Goal: Task Accomplishment & Management: Manage account settings

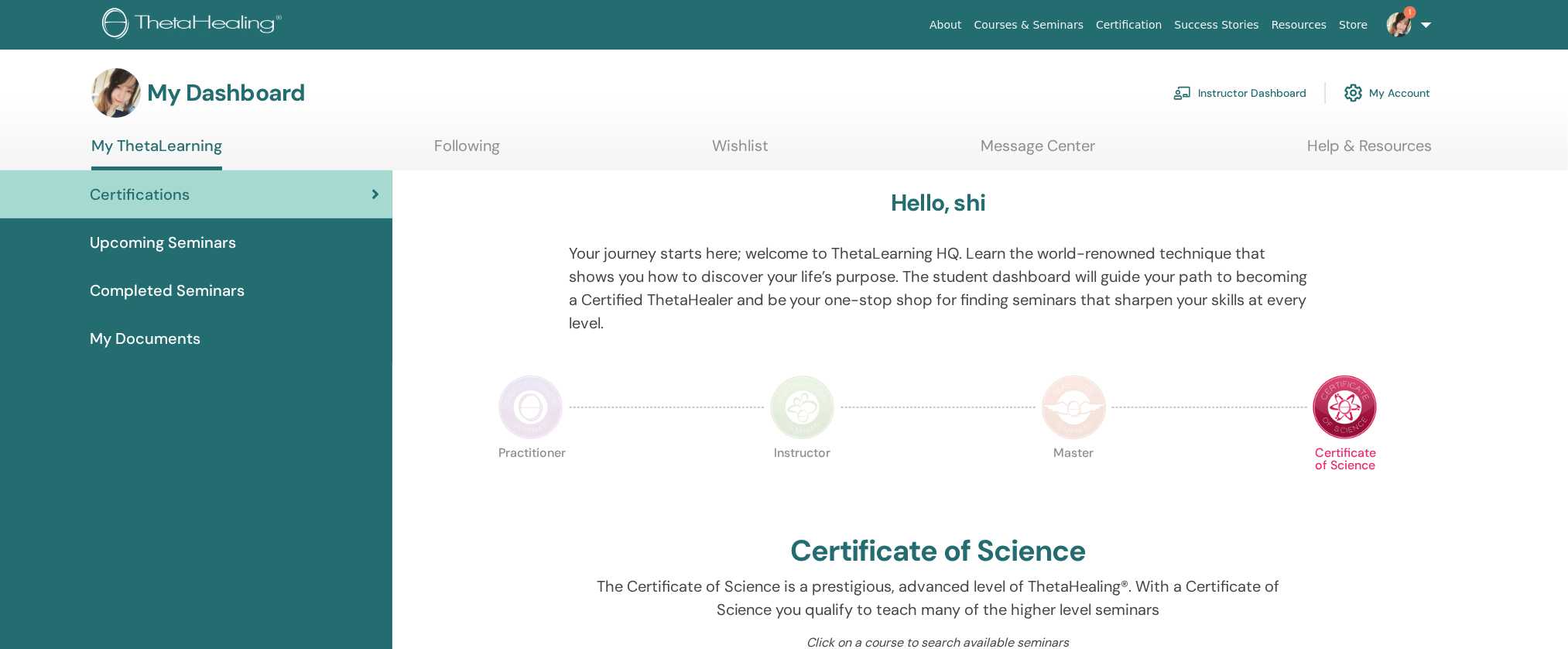
click at [1264, 90] on link "Instructor Dashboard" at bounding box center [1239, 93] width 133 height 34
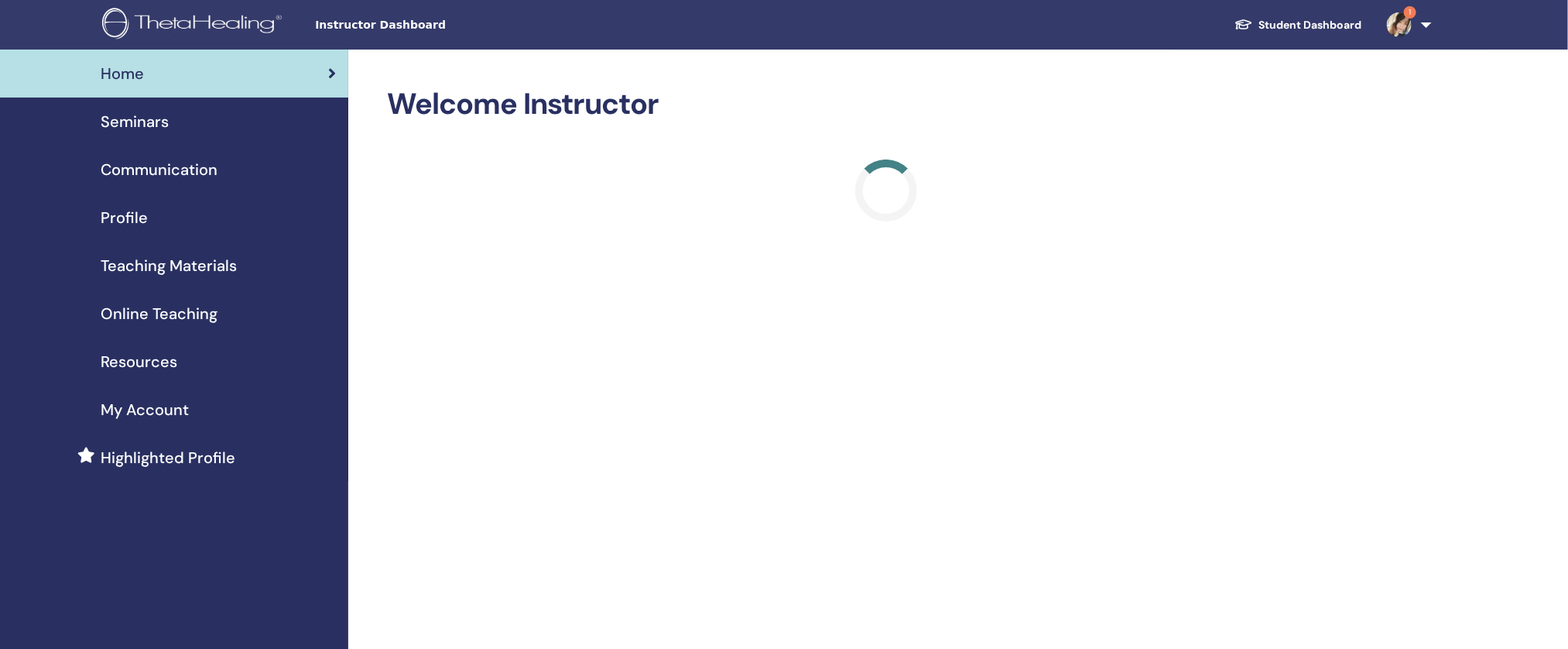
click at [189, 130] on div "Seminars" at bounding box center [174, 121] width 323 height 23
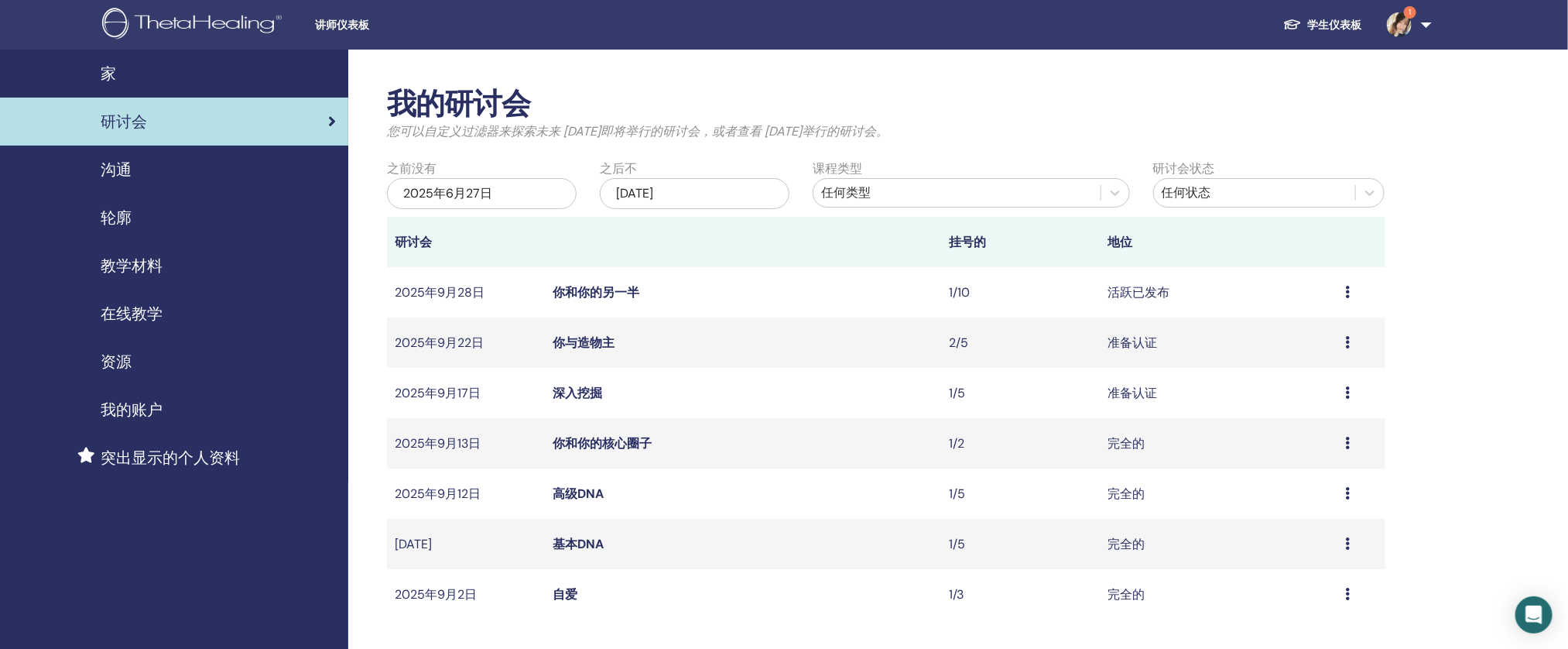
click at [1341, 293] on td "预览 编辑 参会者 取消" at bounding box center [1361, 292] width 48 height 50
click at [1346, 295] on icon at bounding box center [1347, 291] width 5 height 12
click at [1286, 327] on font "编辑" at bounding box center [1276, 331] width 25 height 16
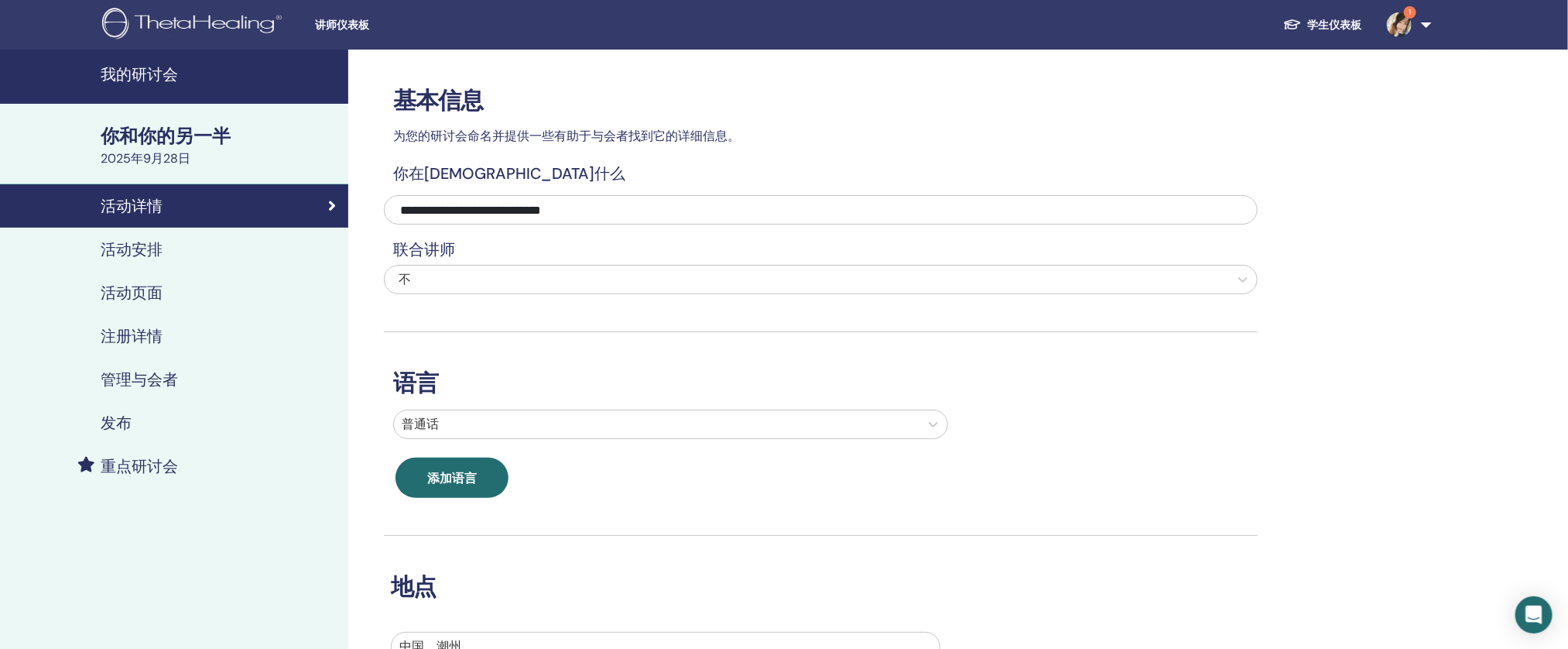
click at [175, 391] on link "管理与会者" at bounding box center [174, 379] width 349 height 43
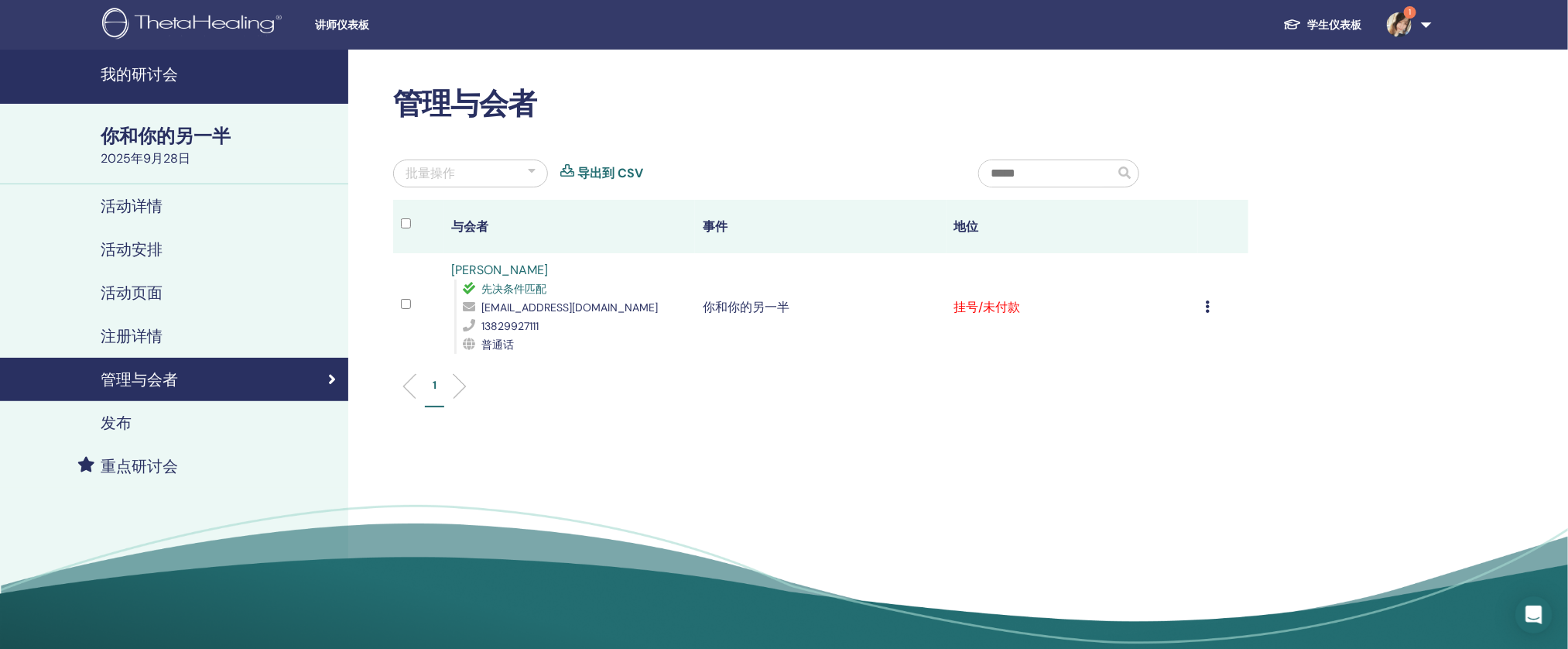
click at [1214, 305] on div "取消注册 不自动认证 标记为已付款 标记为未付款 标记为缺席 完成并证明 下载证书" at bounding box center [1223, 307] width 34 height 19
click at [1182, 338] on font "不自动认证" at bounding box center [1153, 341] width 62 height 16
click at [1201, 307] on td "取消注册 不自动认证 标记为已付款 标记为未付款 标记为缺席 完成并证明 下载证书" at bounding box center [1223, 308] width 50 height 108
click at [1212, 306] on div "取消注册 不自动认证 标记为已付款 标记为未付款 标记为缺席 完成并证明 下载证书" at bounding box center [1223, 307] width 34 height 19
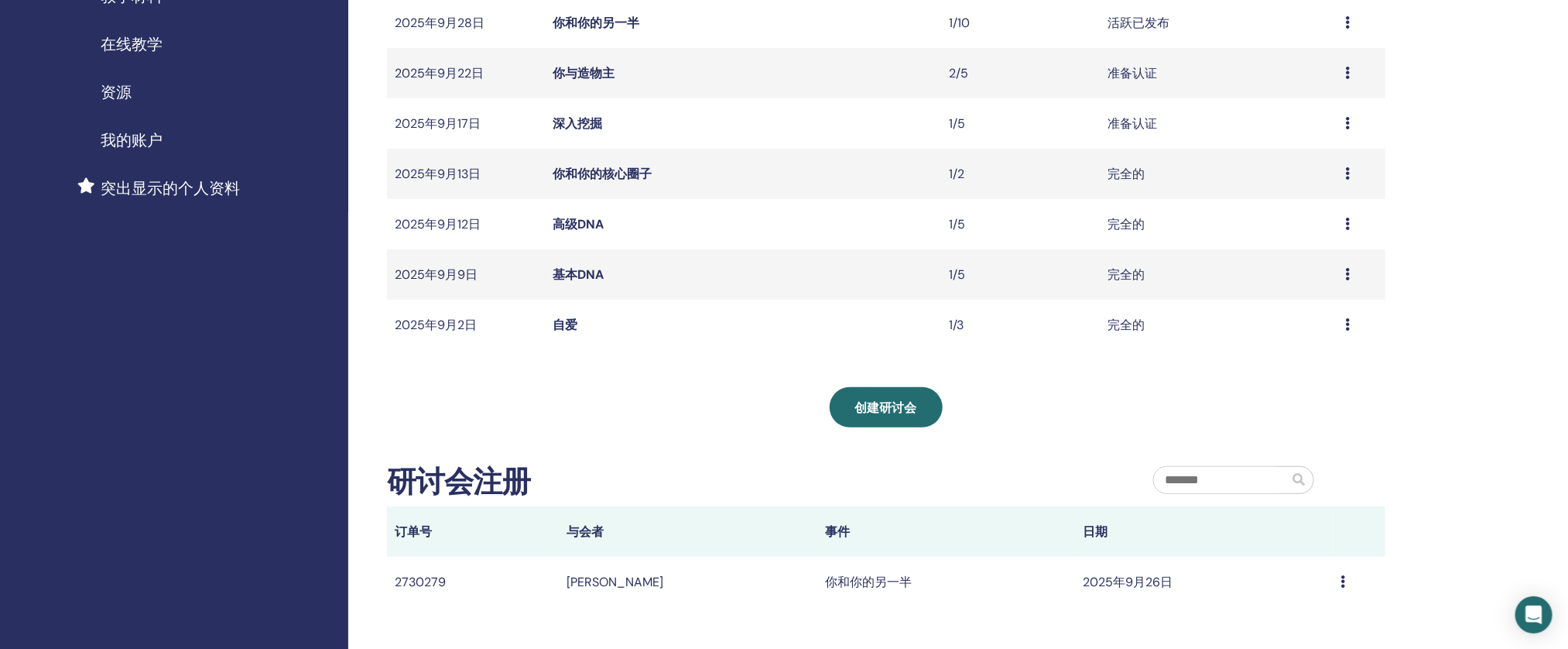
scroll to position [138, 0]
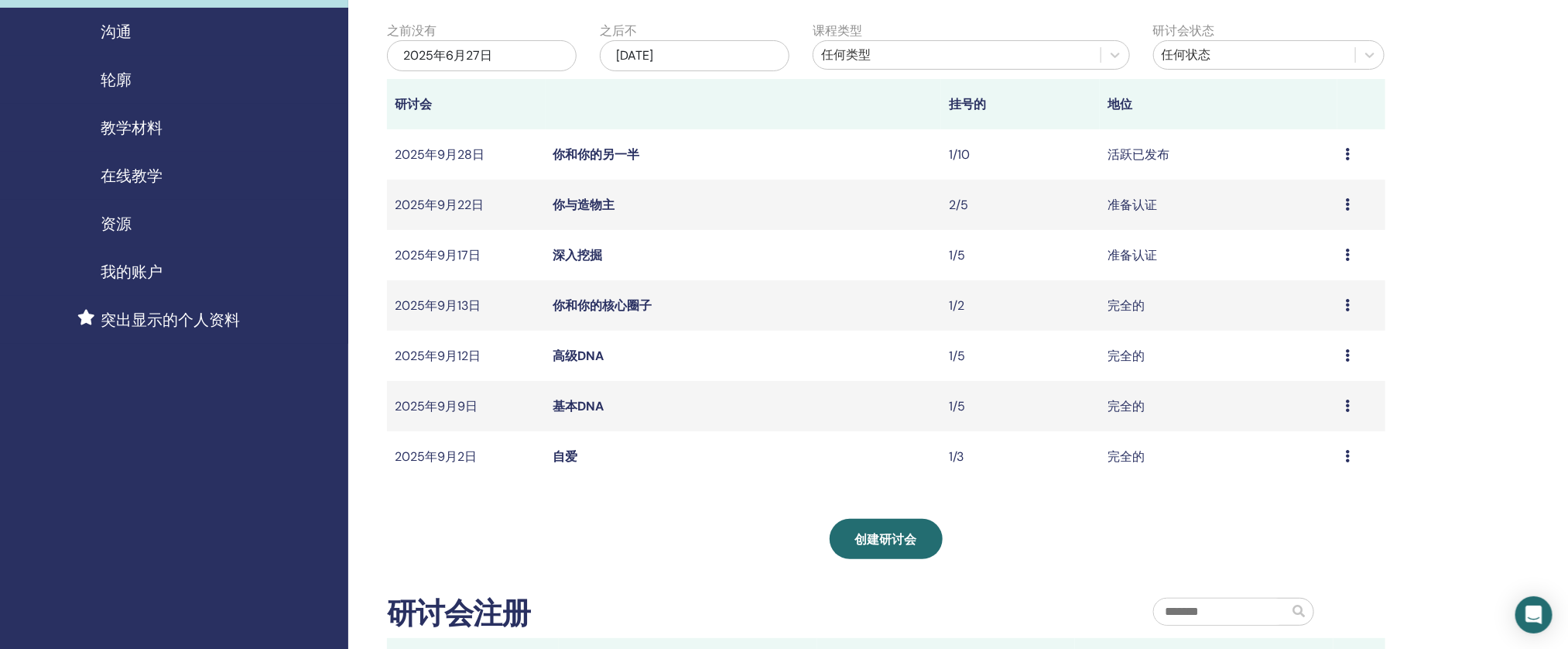
click at [577, 409] on font "基本DNA" at bounding box center [579, 406] width 51 height 16
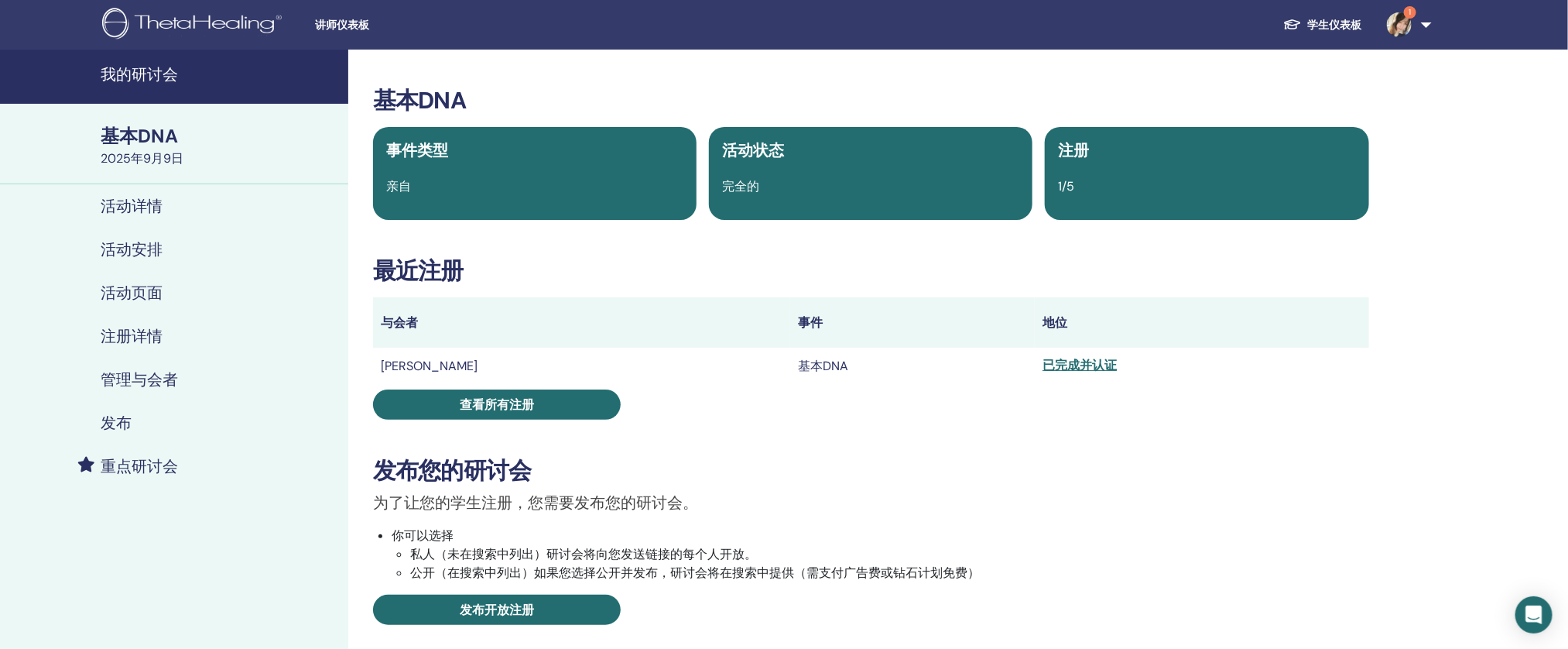
click at [413, 365] on font "[PERSON_NAME]" at bounding box center [429, 366] width 97 height 16
click at [409, 371] on font "[PERSON_NAME]" at bounding box center [429, 366] width 97 height 16
click at [163, 389] on font "管理与会者" at bounding box center [139, 379] width 77 height 21
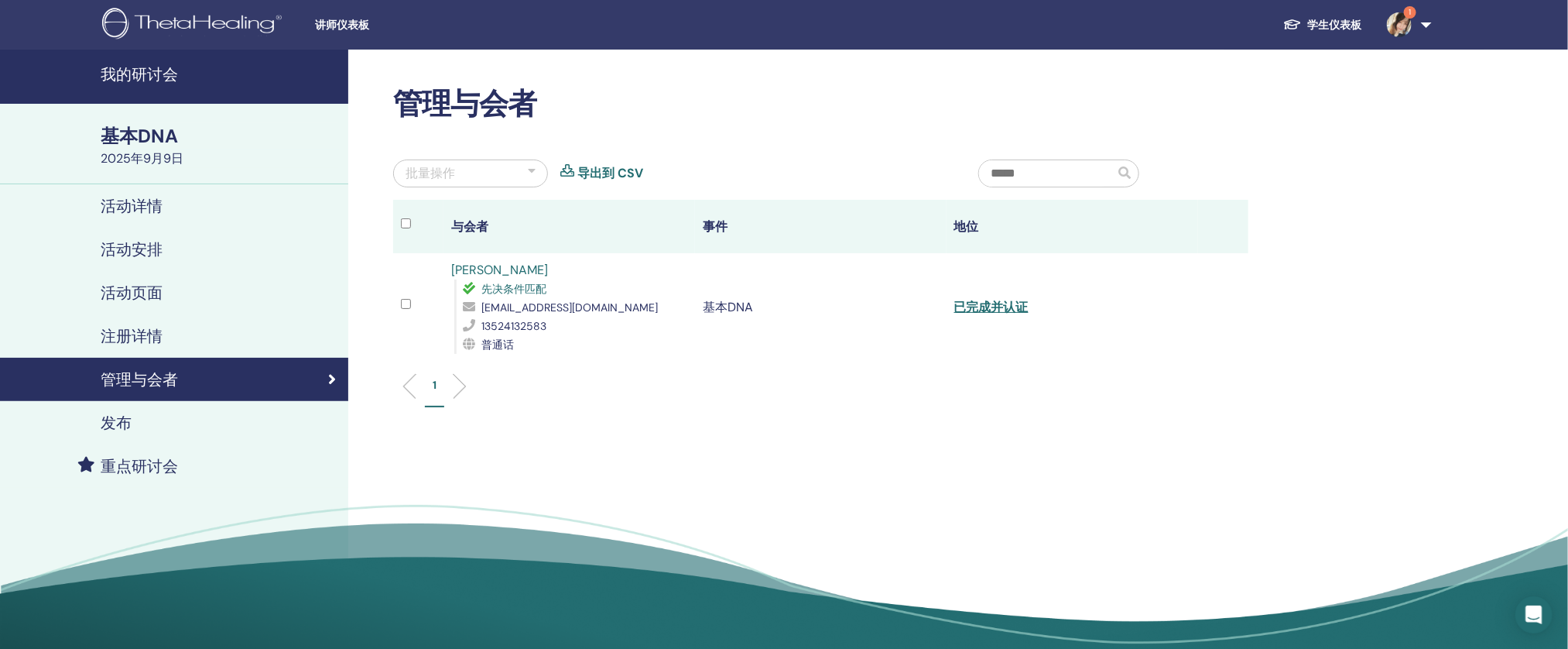
click at [484, 267] on font "[PERSON_NAME]" at bounding box center [499, 270] width 97 height 16
